Goal: Transaction & Acquisition: Download file/media

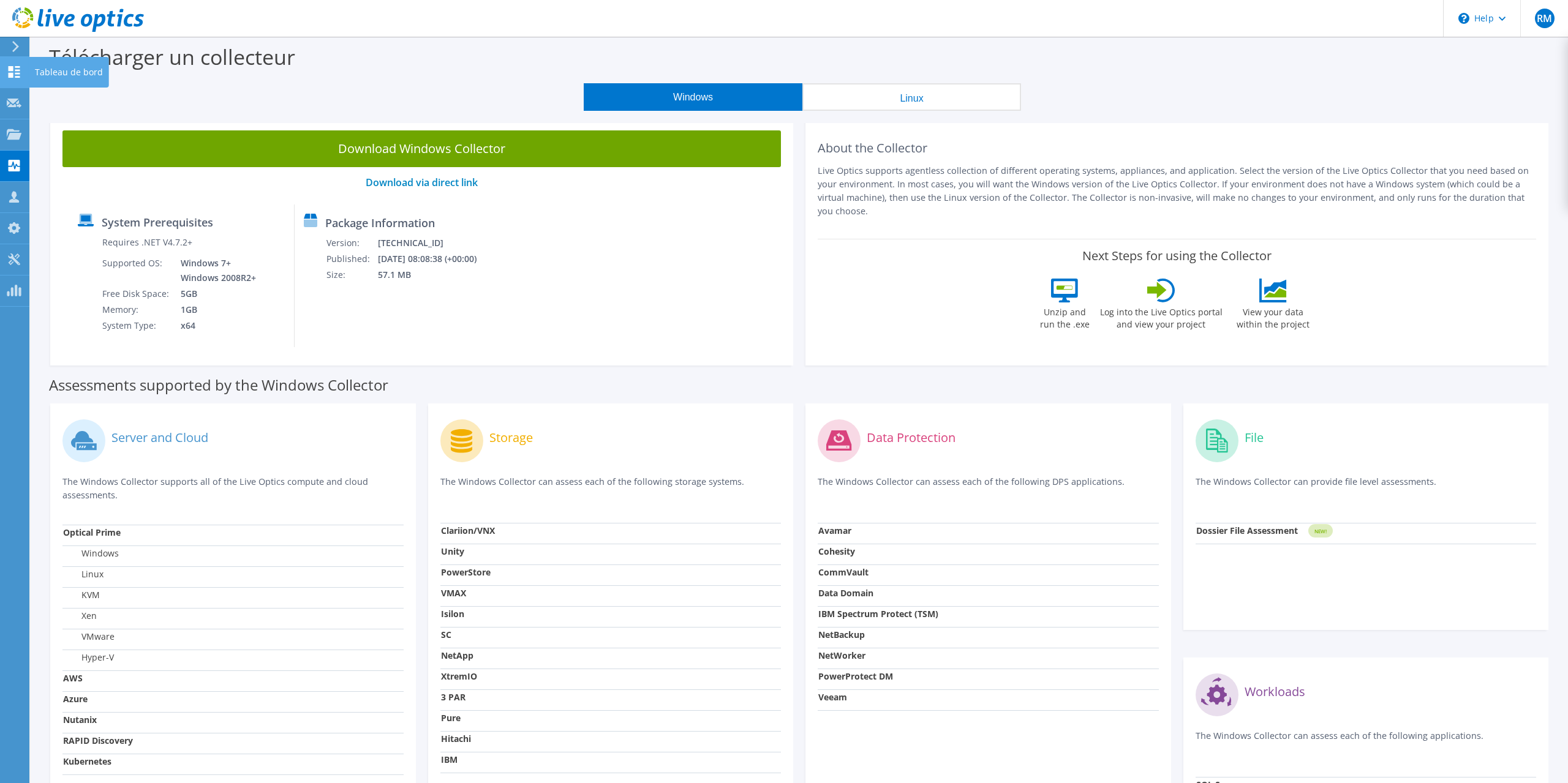
click at [18, 73] on use at bounding box center [14, 72] width 12 height 12
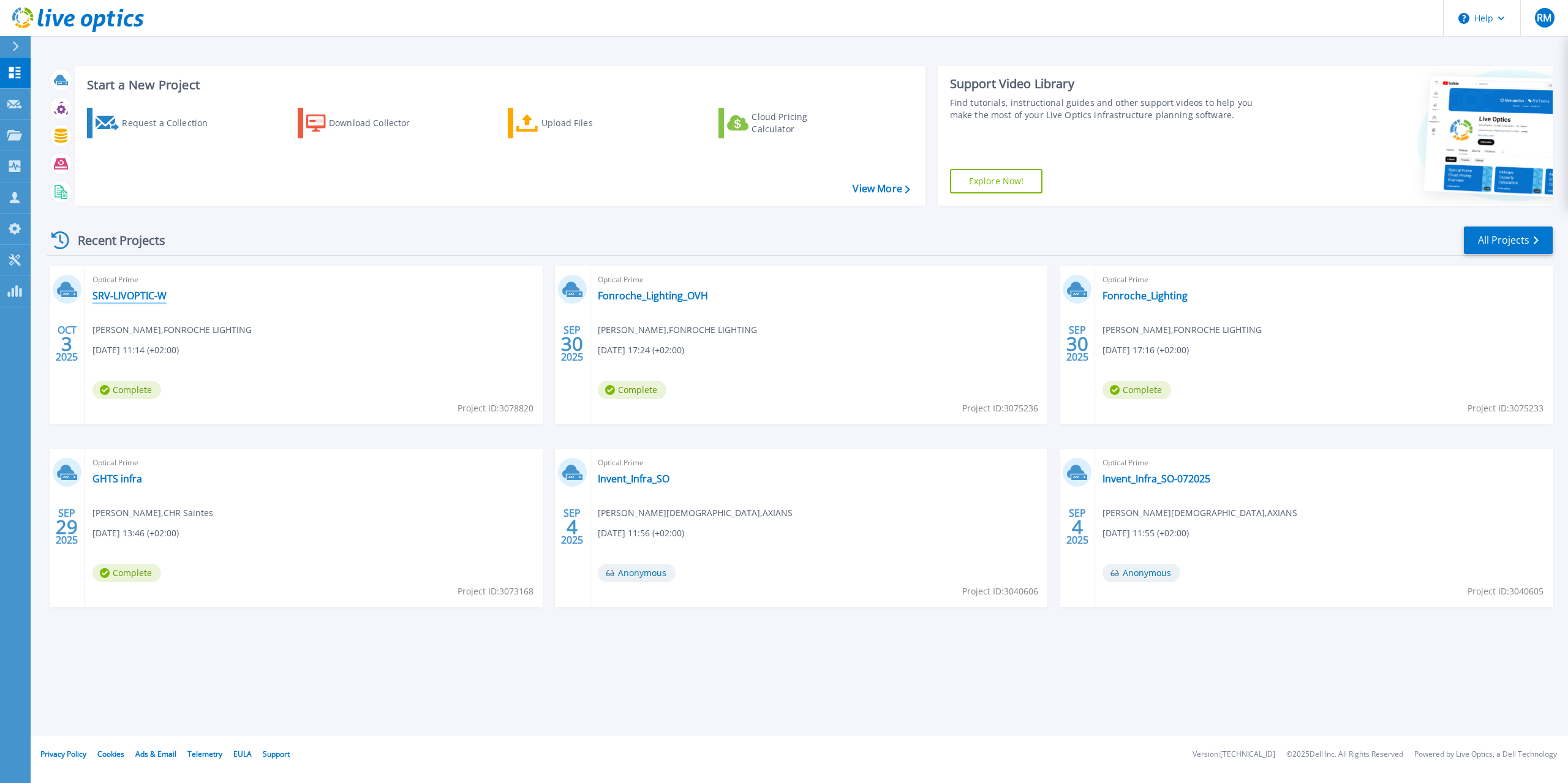
click at [134, 293] on link "SRV-LIVOPTIC-W" at bounding box center [130, 296] width 74 height 12
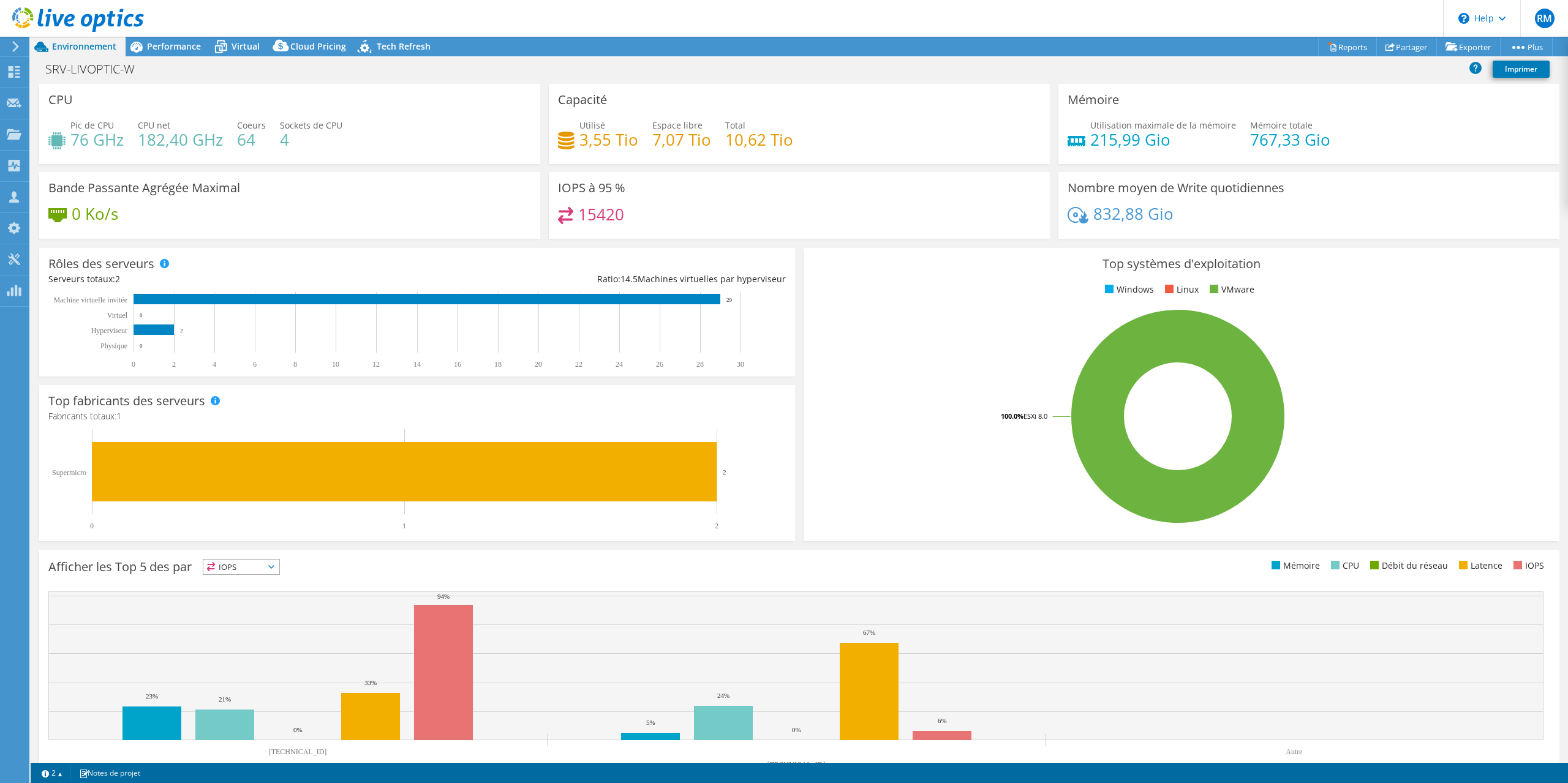
select select "EUFrankfurt"
select select "EUR"
click at [755, 141] on h4 "10,62 Tio" at bounding box center [759, 140] width 68 height 14
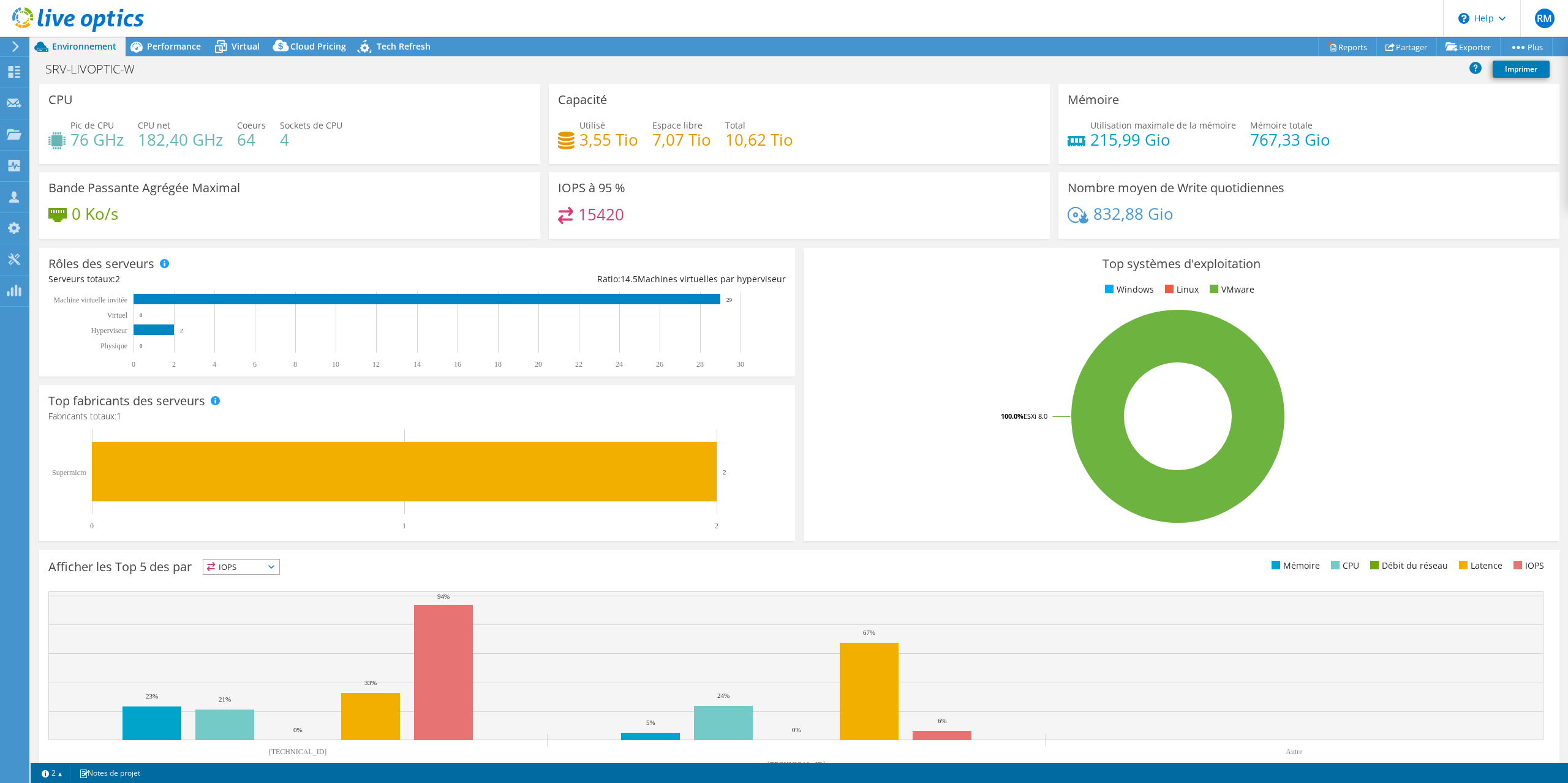
click at [667, 139] on h4 "7,07 Tio" at bounding box center [682, 140] width 59 height 14
click at [916, 141] on div "Utilisé 3,55 Tio Espace libre 7,07 Tio Total 10,62 Tio" at bounding box center [799, 139] width 483 height 40
click at [609, 139] on h4 "3,55 Tio" at bounding box center [608, 140] width 59 height 14
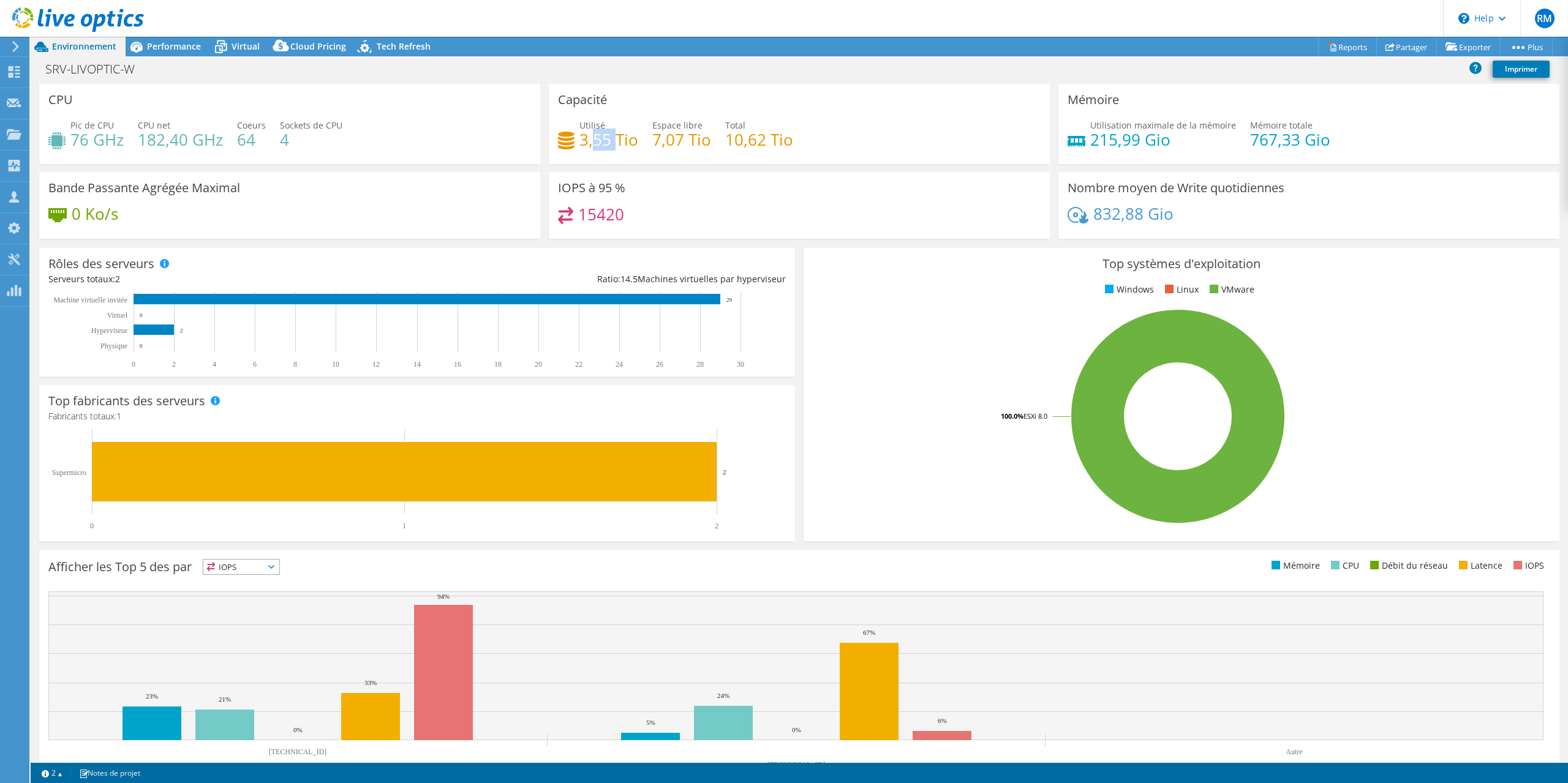
click at [609, 139] on h4 "3,55 Tio" at bounding box center [608, 140] width 59 height 14
click at [976, 135] on div "Utilisé 3,55 Tio Espace libre 7,07 Tio Total 10,62 Tio" at bounding box center [799, 139] width 483 height 40
click at [1461, 41] on link "Exporter" at bounding box center [1469, 47] width 64 height 19
click at [1347, 42] on link "Reports" at bounding box center [1347, 47] width 59 height 19
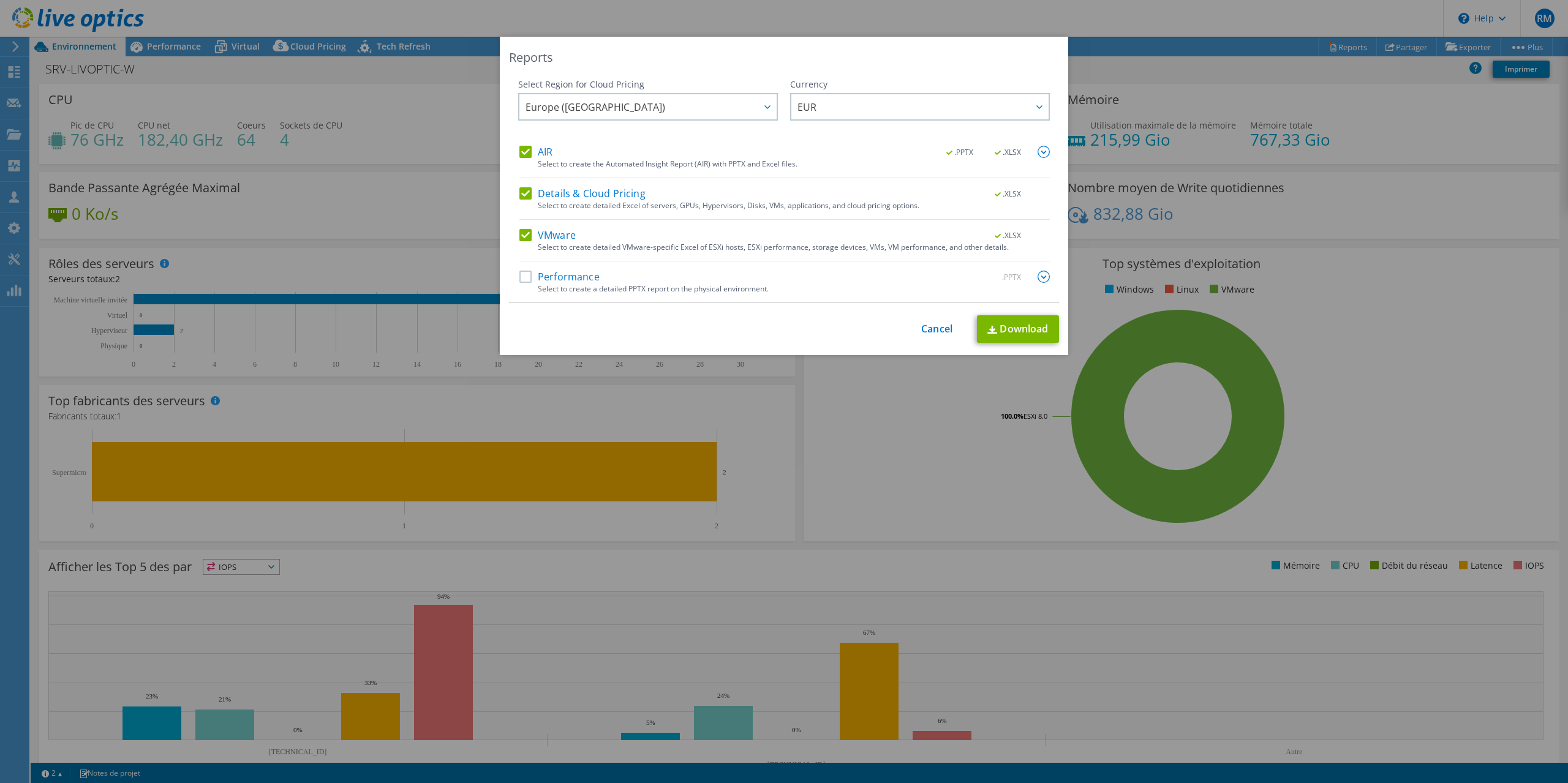
click at [529, 276] on label "Performance" at bounding box center [559, 277] width 80 height 12
click at [0, 0] on input "Performance" at bounding box center [0, 0] width 0 height 0
click at [1046, 276] on img at bounding box center [1044, 277] width 12 height 12
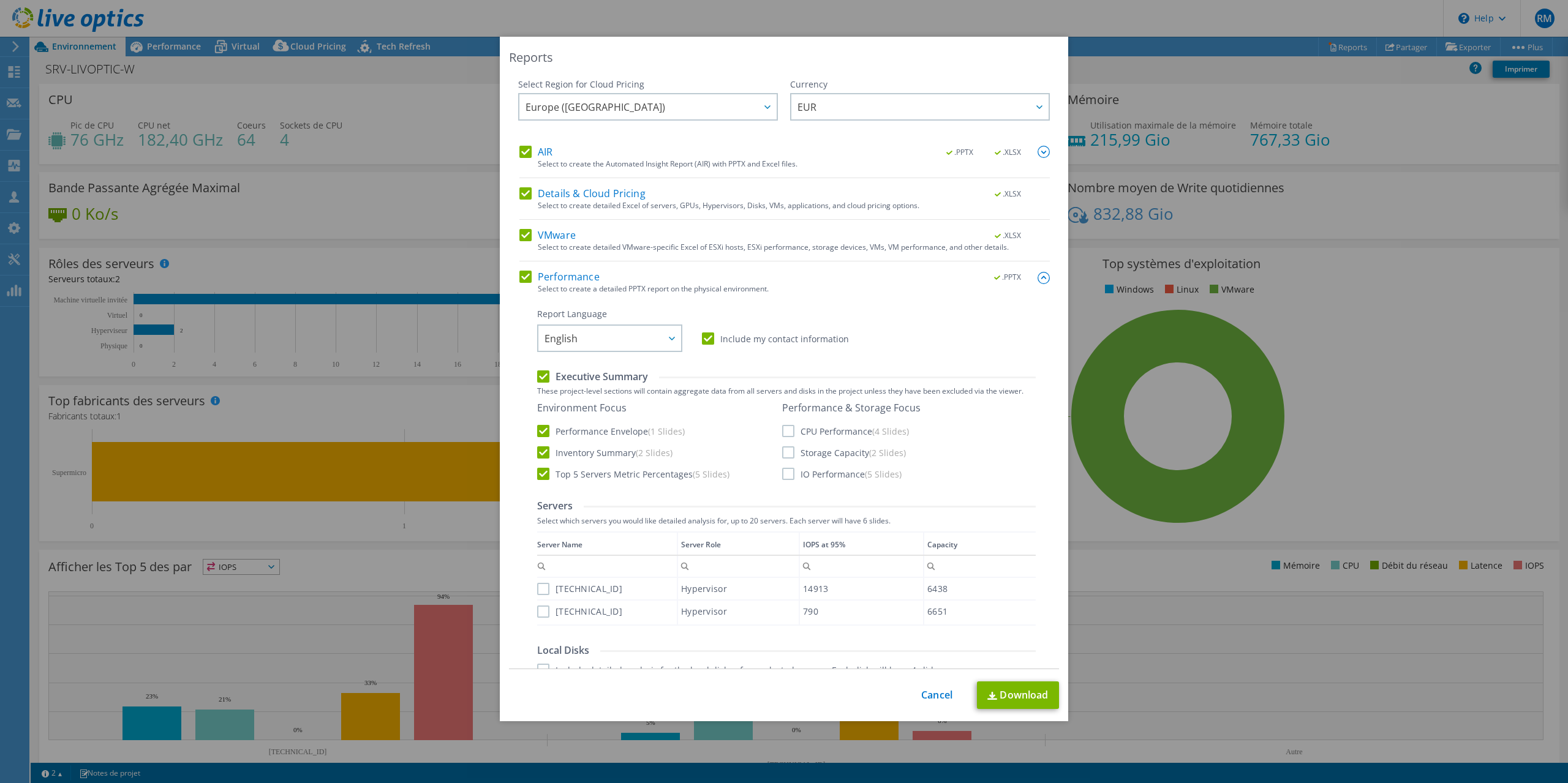
click at [1046, 276] on img at bounding box center [1044, 278] width 12 height 12
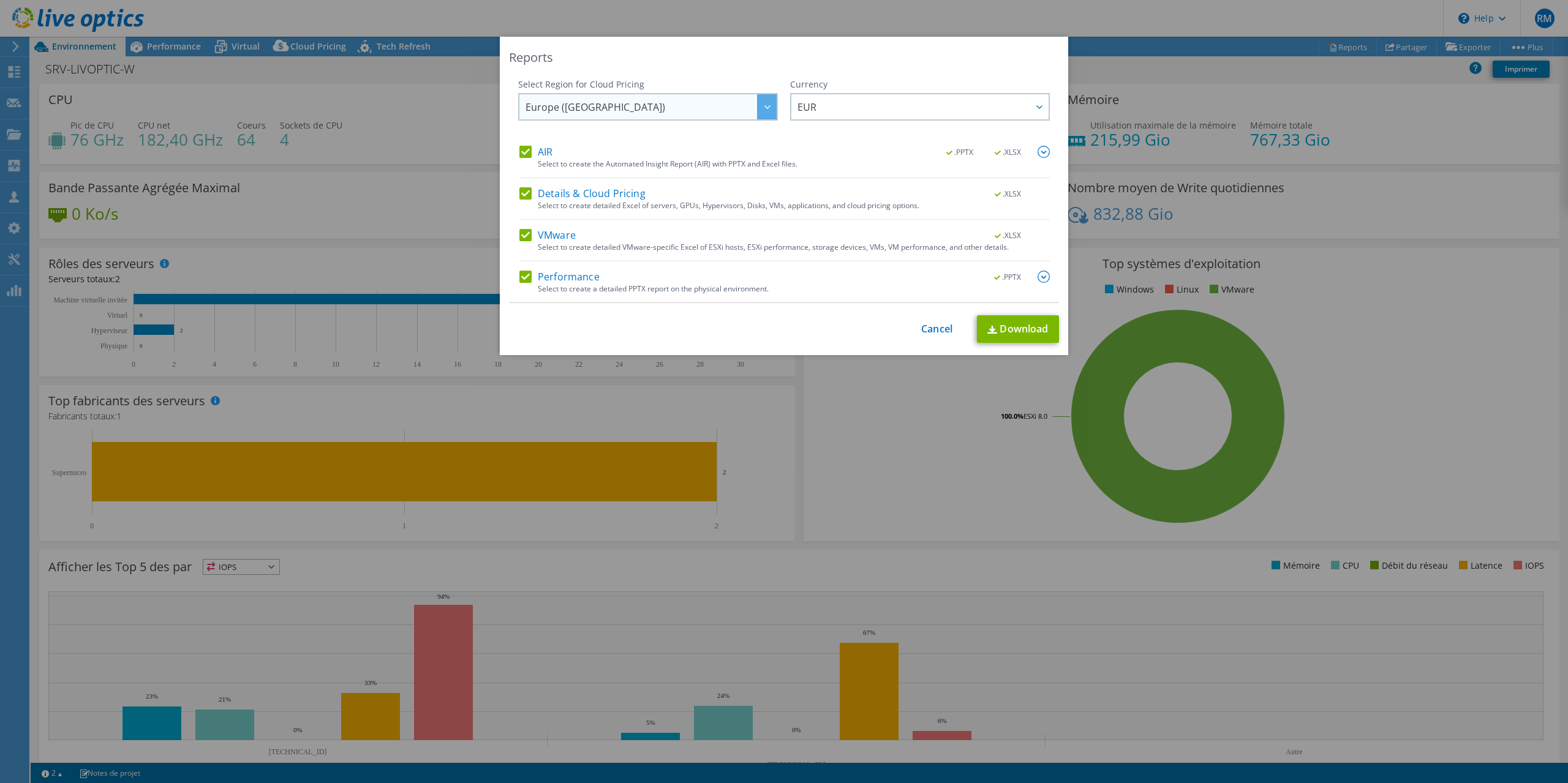
click at [695, 107] on span "Europe ([GEOGRAPHIC_DATA])" at bounding box center [651, 107] width 251 height 25
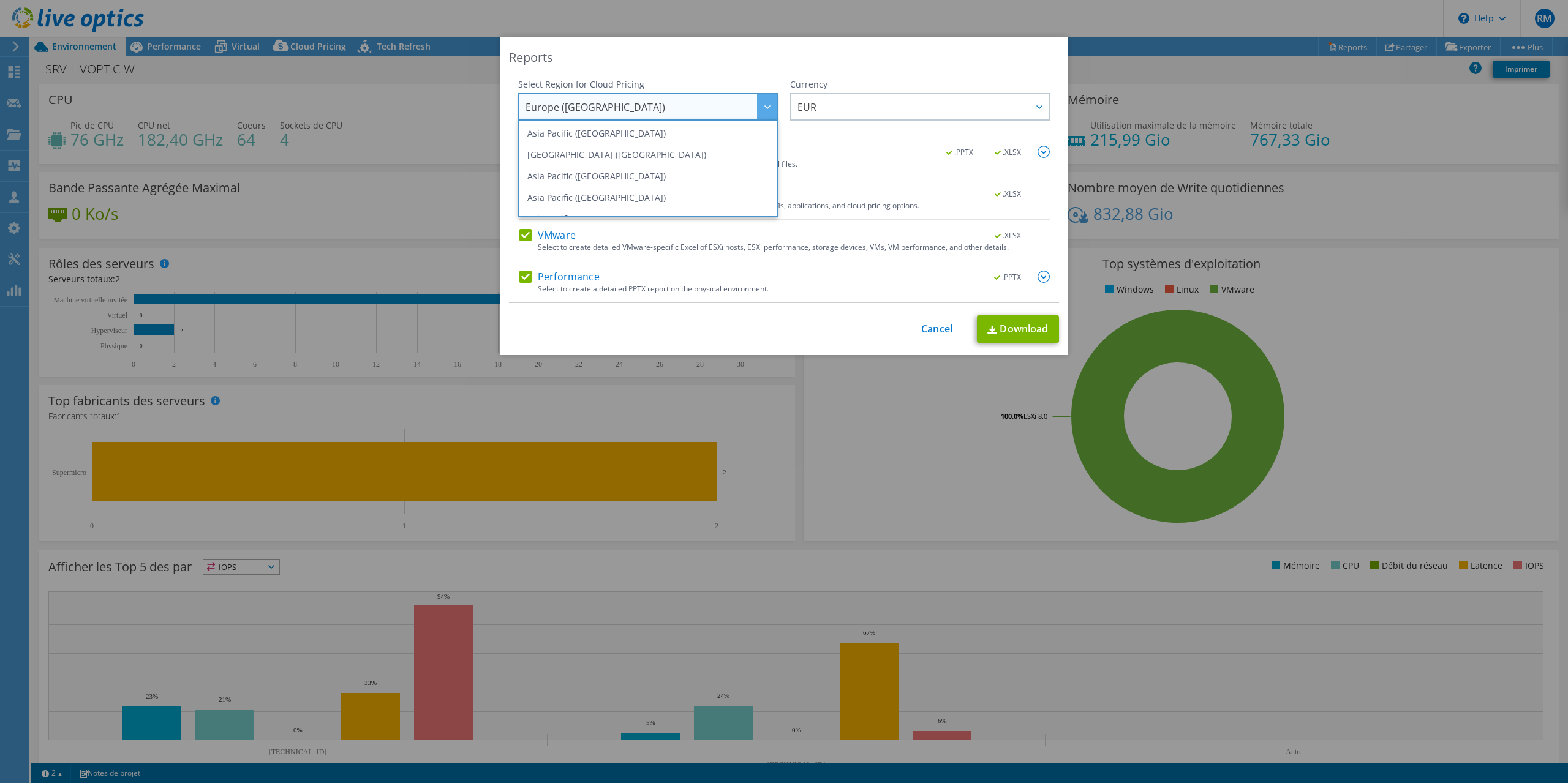
click at [695, 107] on span "Europe ([GEOGRAPHIC_DATA])" at bounding box center [651, 107] width 251 height 25
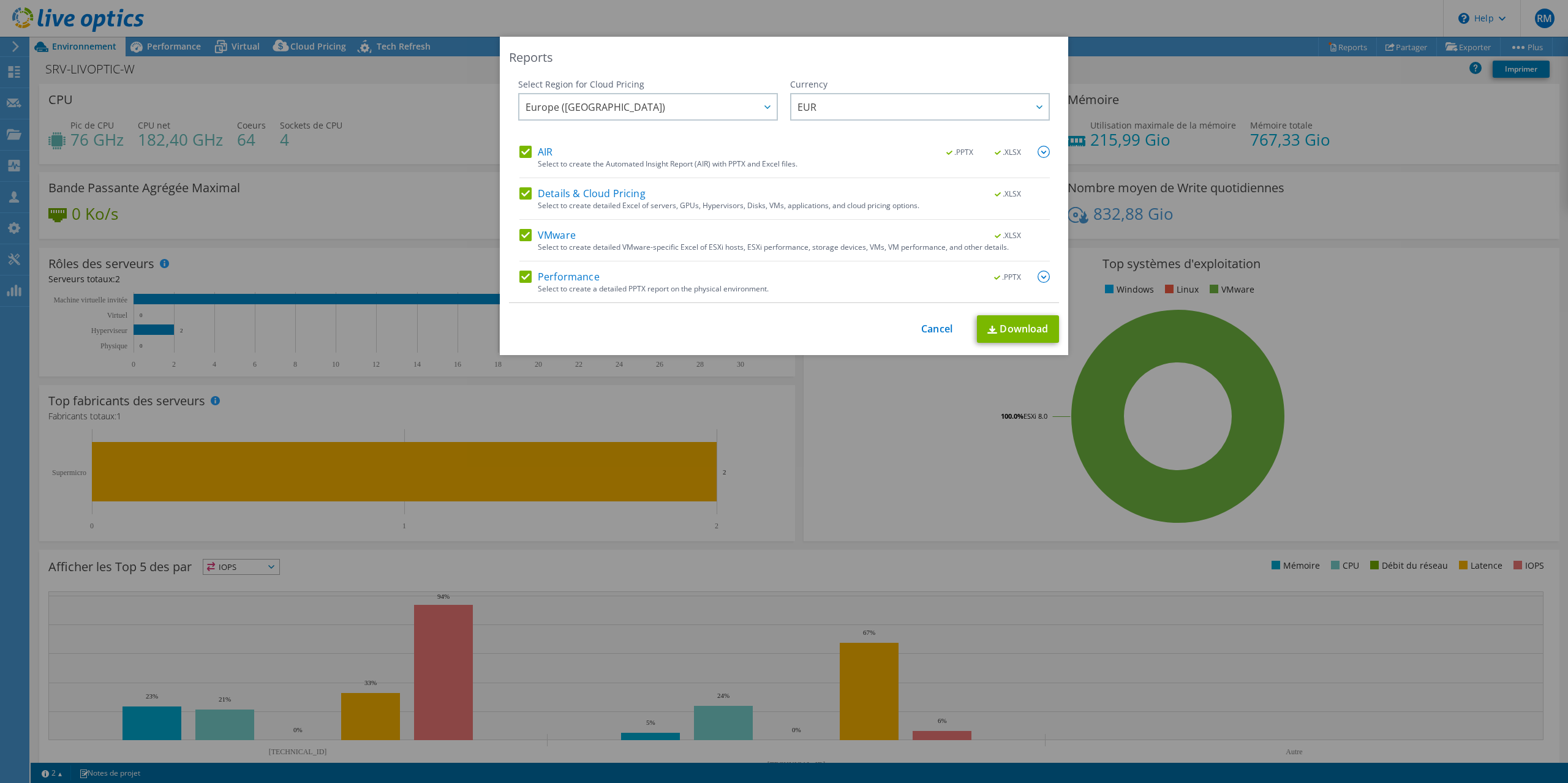
click at [1042, 154] on img at bounding box center [1044, 152] width 12 height 12
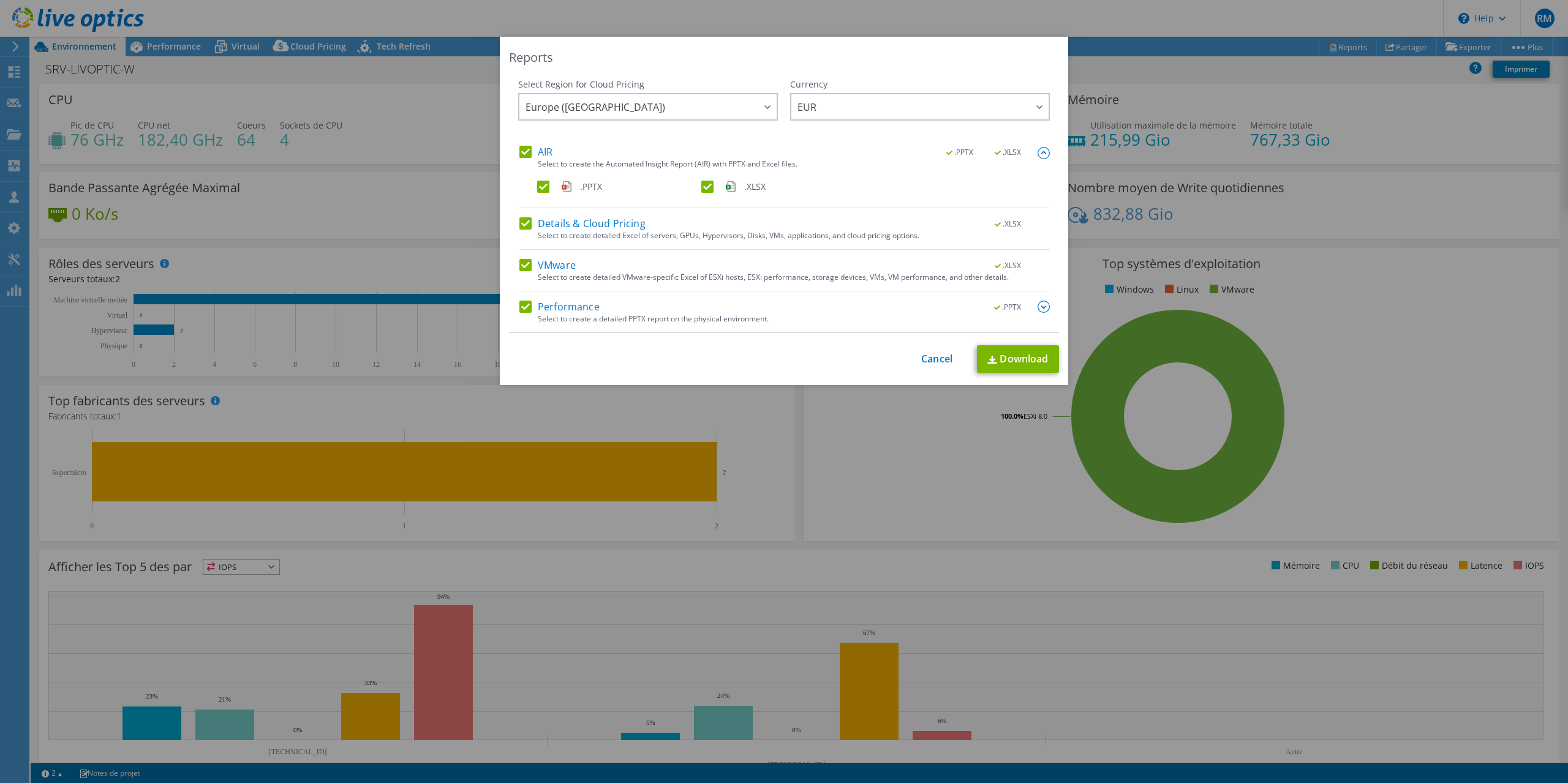
click at [1042, 154] on img at bounding box center [1044, 153] width 12 height 12
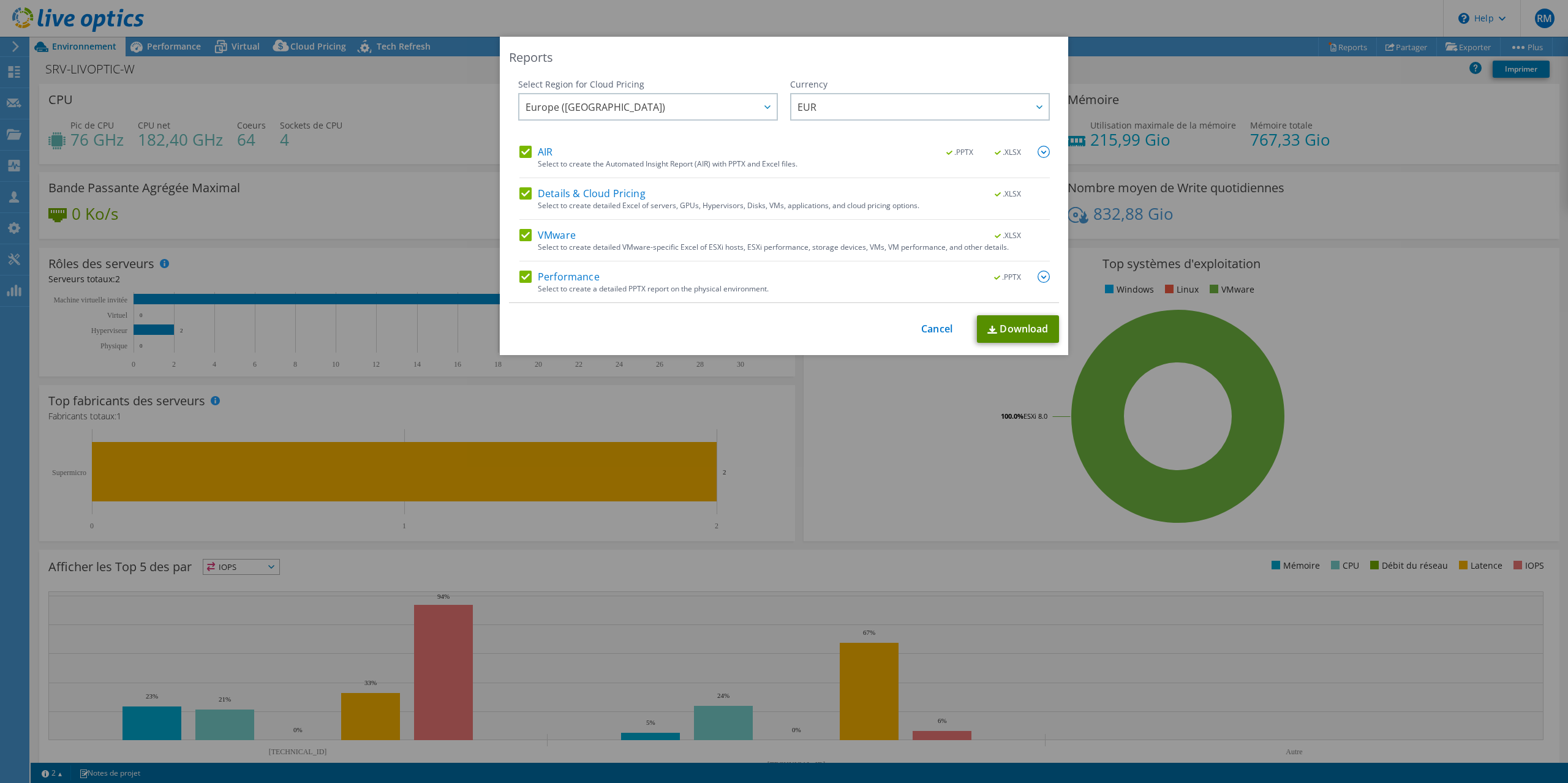
click at [1007, 329] on link "Download" at bounding box center [1018, 329] width 82 height 28
click at [1181, 154] on div "Reports Select Region for Cloud Pricing Asia Pacific (Hong Kong) Asia Pacific (…" at bounding box center [784, 392] width 1568 height 710
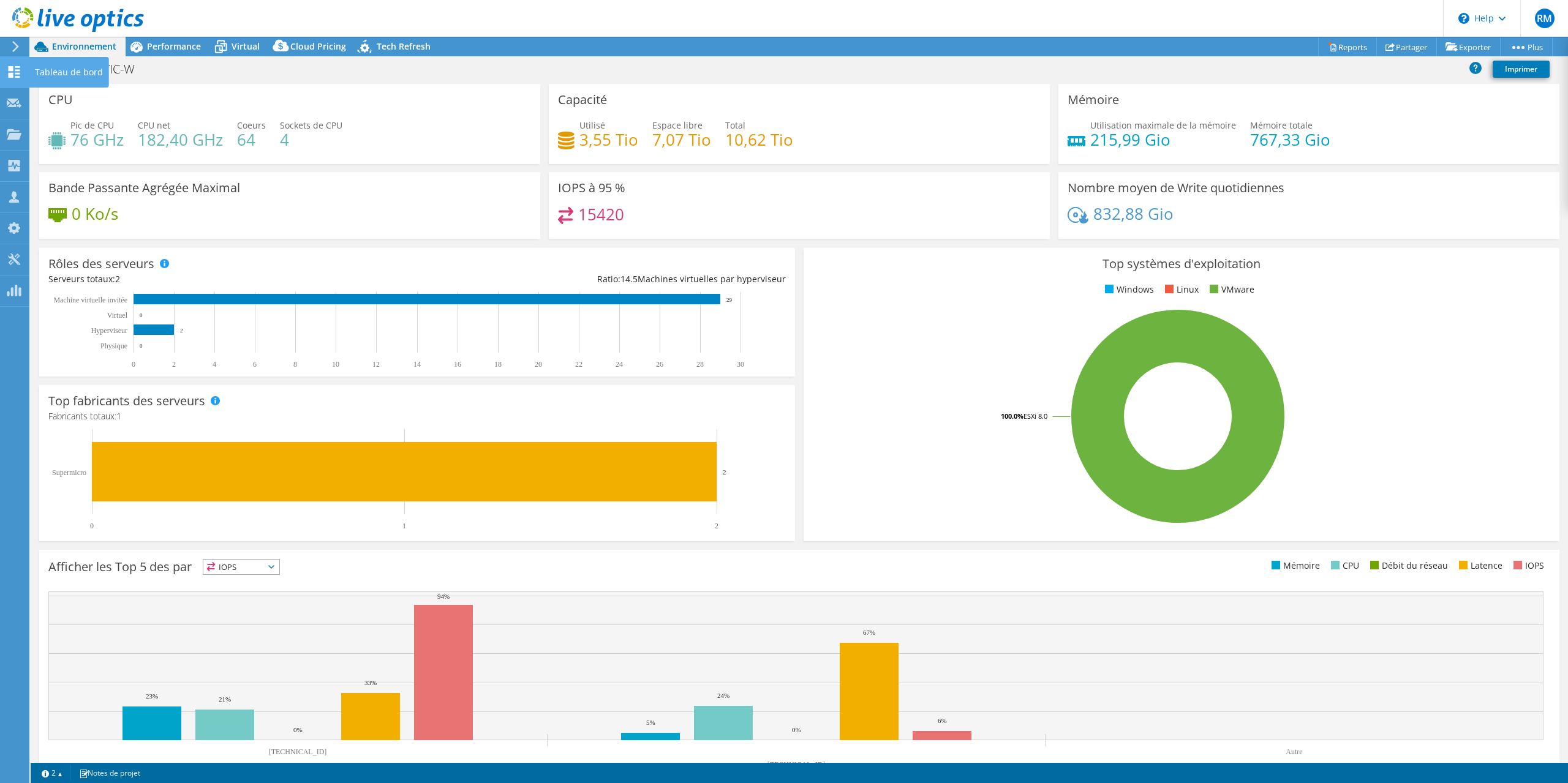
click at [9, 74] on use at bounding box center [14, 72] width 12 height 12
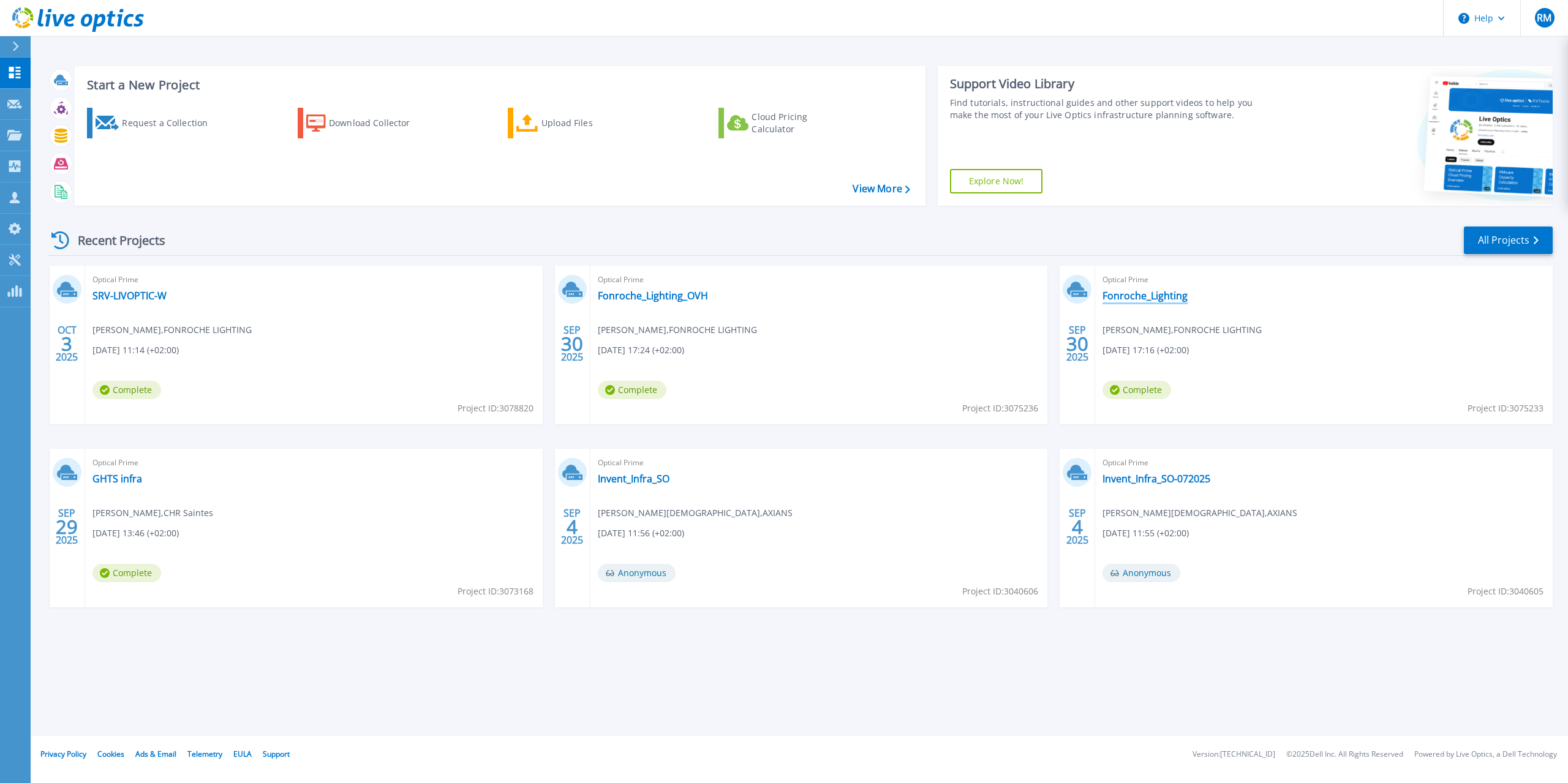
click at [1151, 292] on link "Fonroche_Lighting" at bounding box center [1145, 296] width 85 height 12
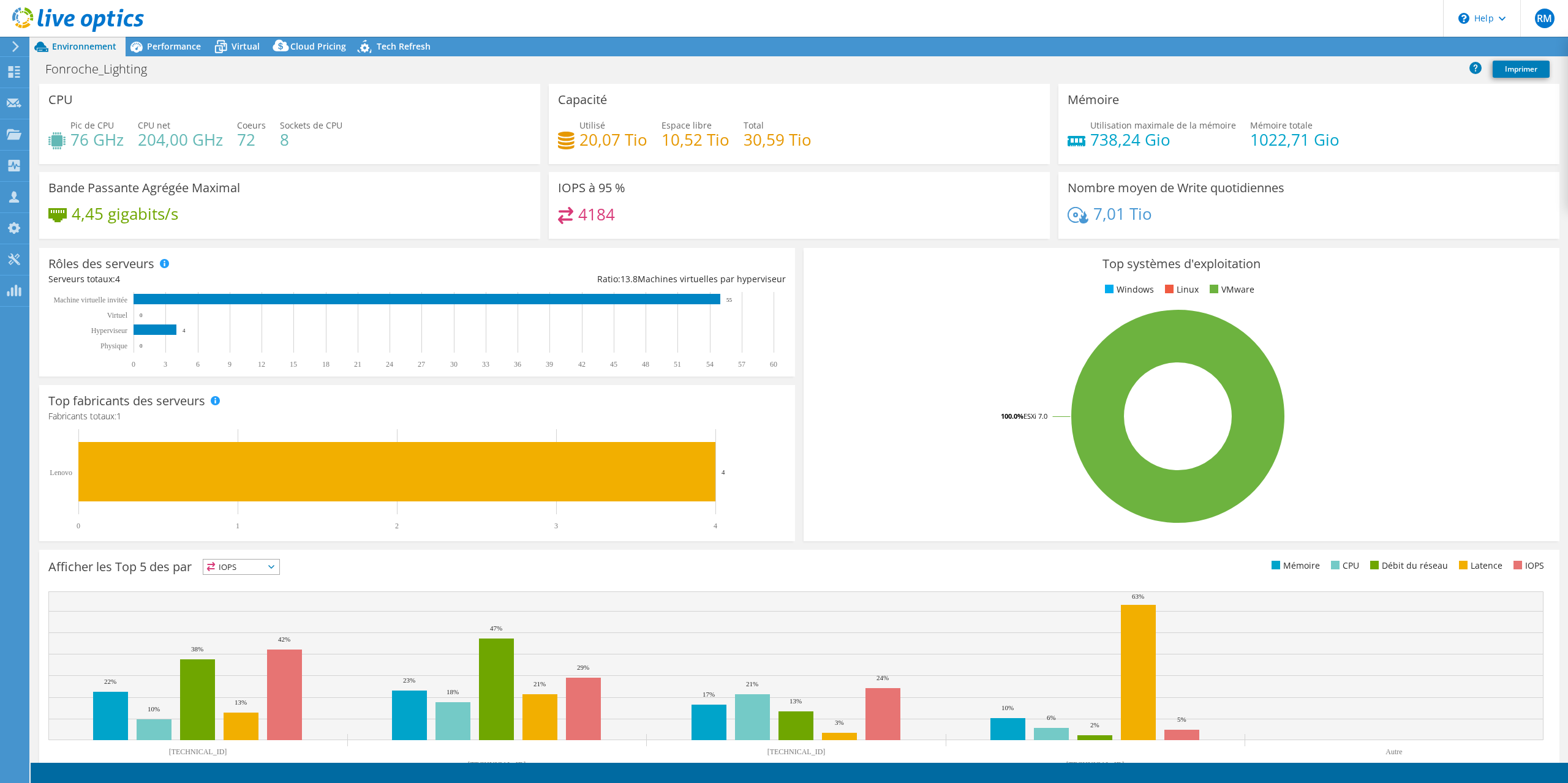
select select "EUFrankfurt"
select select "EUR"
click at [1348, 49] on link "Reports" at bounding box center [1347, 47] width 59 height 19
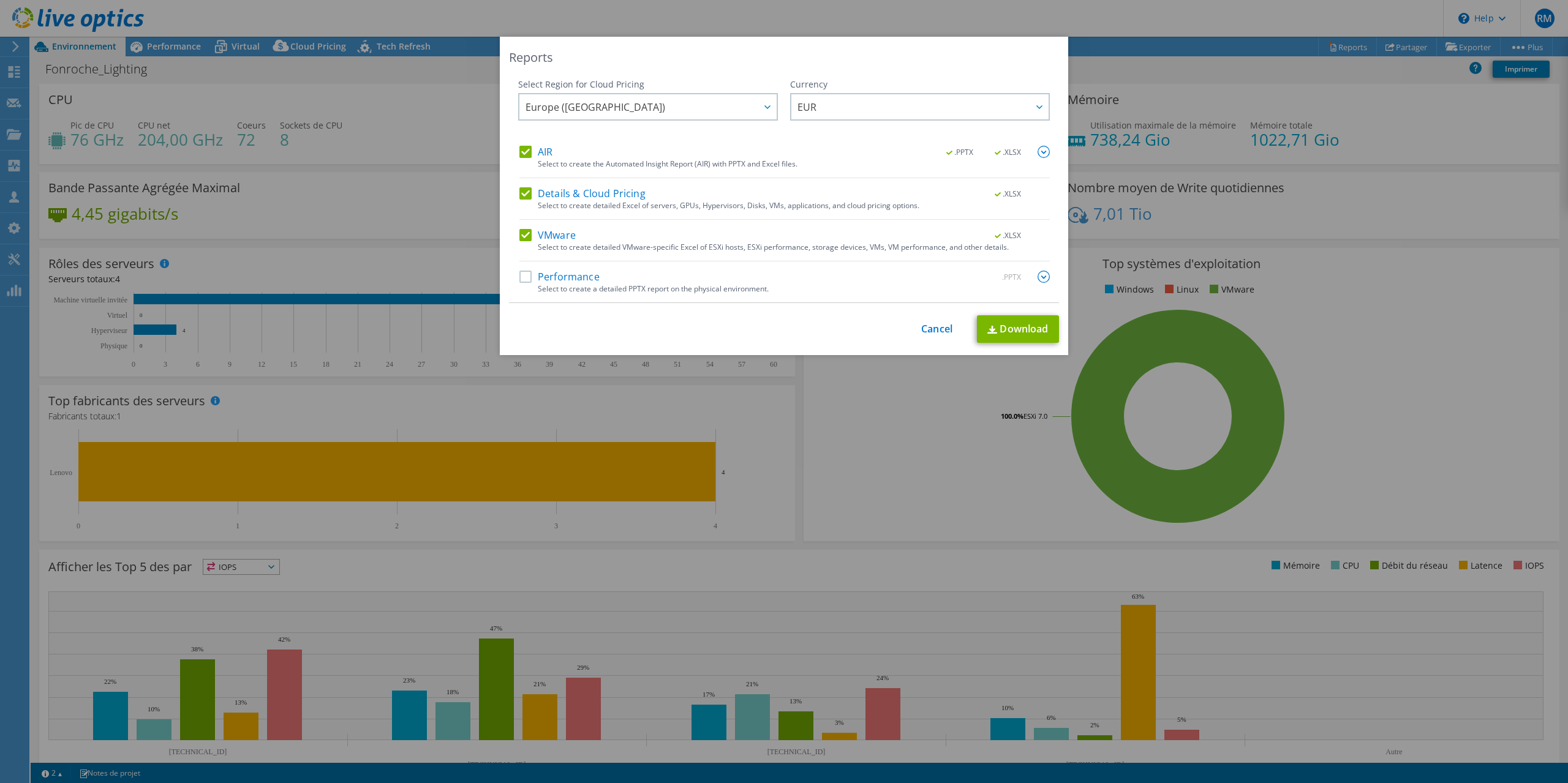
click at [707, 277] on div "Performance .PPTX" at bounding box center [785, 277] width 530 height 14
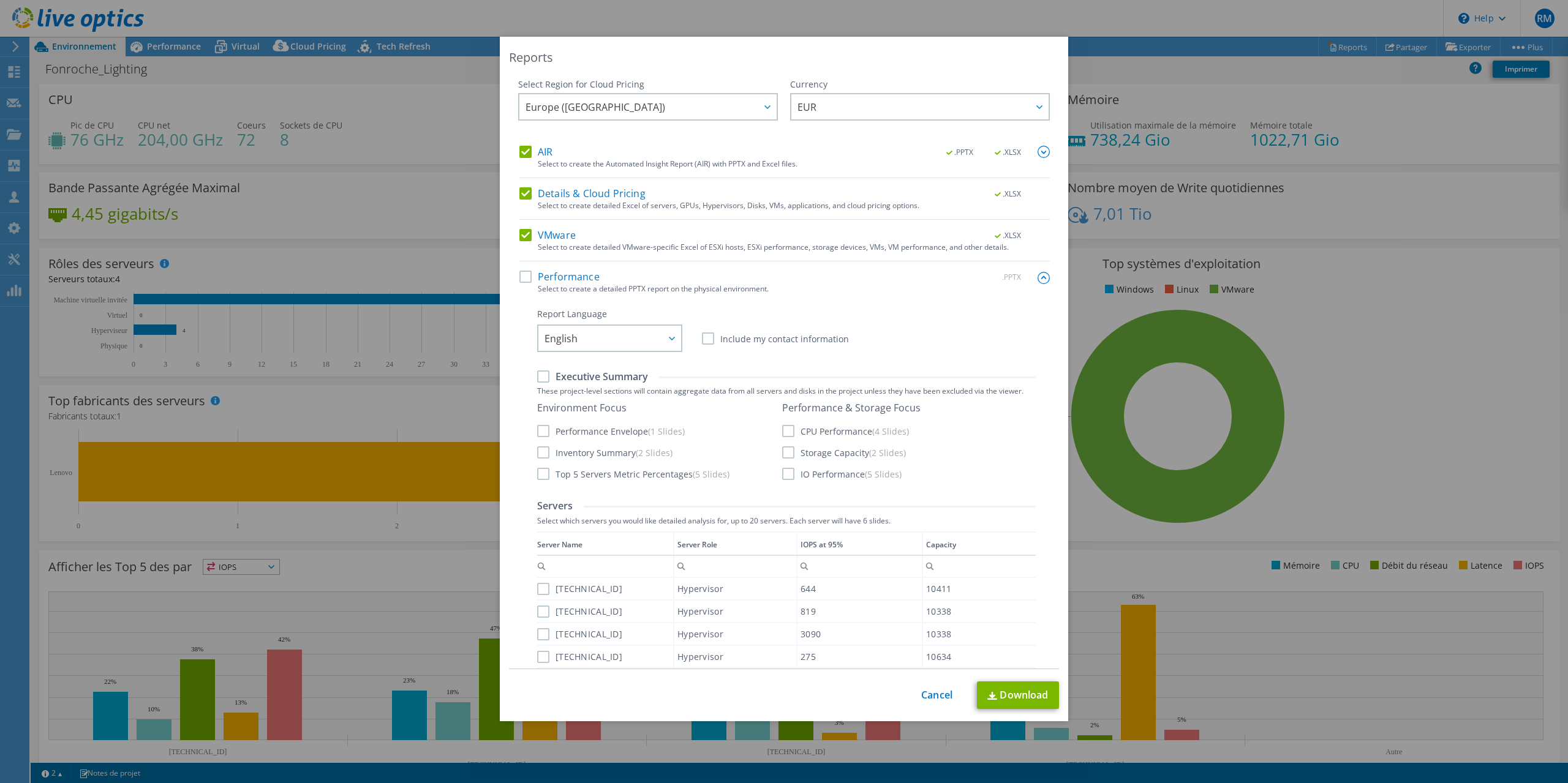
click at [546, 277] on label "Performance" at bounding box center [559, 277] width 80 height 12
click at [0, 0] on input "Performance" at bounding box center [0, 0] width 0 height 0
click at [1001, 691] on link "Download" at bounding box center [1018, 695] width 82 height 28
